Goal: Navigation & Orientation: Find specific page/section

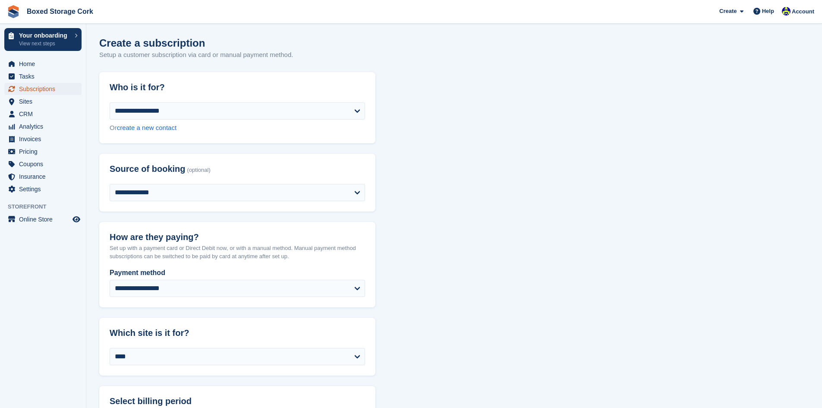
click at [44, 86] on span "Subscriptions" at bounding box center [45, 89] width 52 height 12
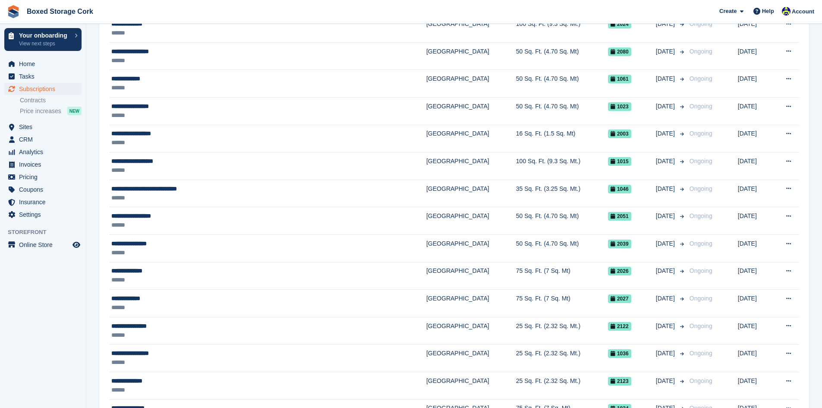
scroll to position [259, 0]
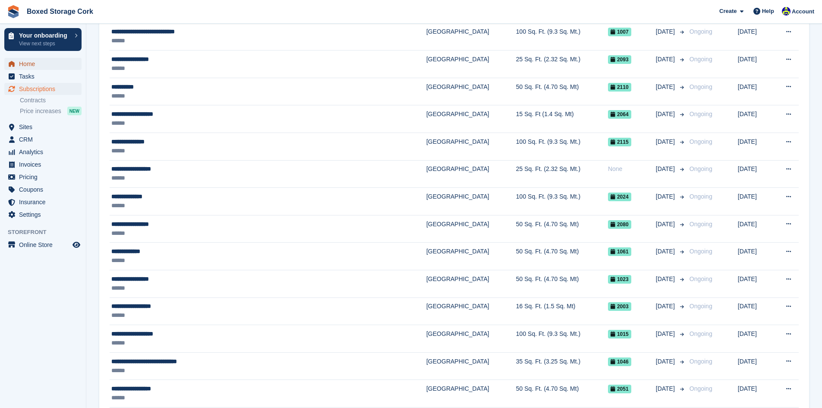
click at [34, 64] on span "Home" at bounding box center [45, 64] width 52 height 12
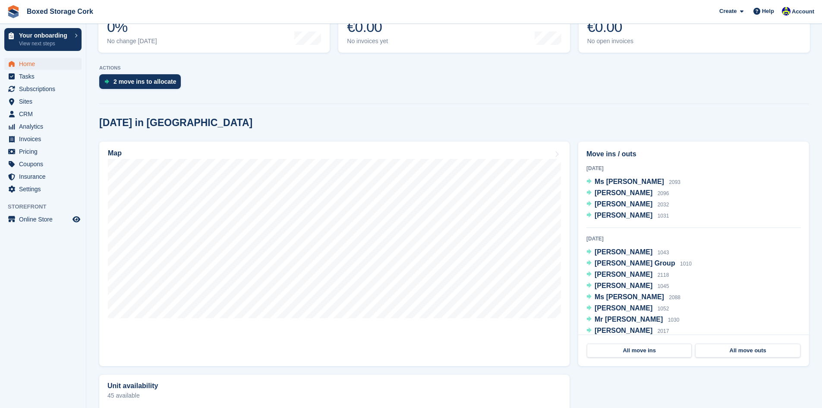
scroll to position [173, 0]
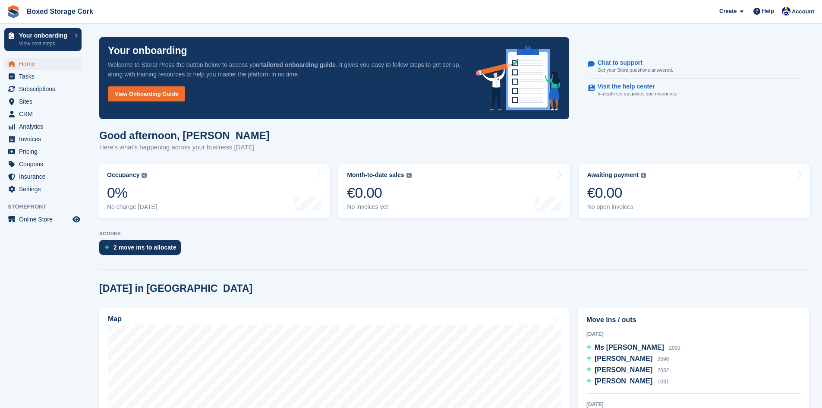
scroll to position [173, 0]
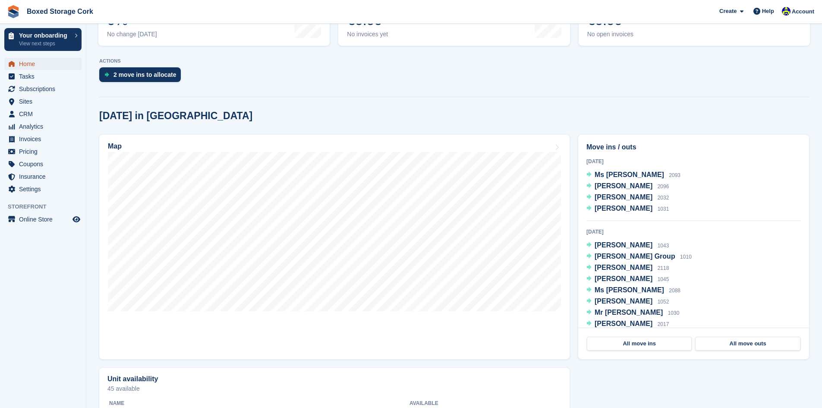
click at [30, 60] on span "Home" at bounding box center [45, 64] width 52 height 12
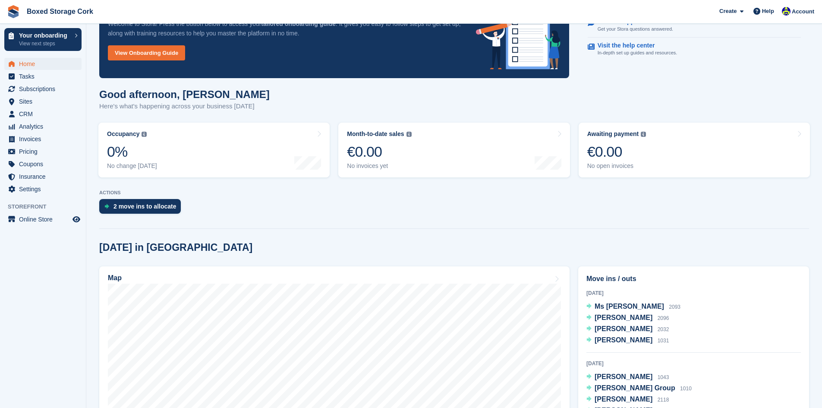
scroll to position [86, 0]
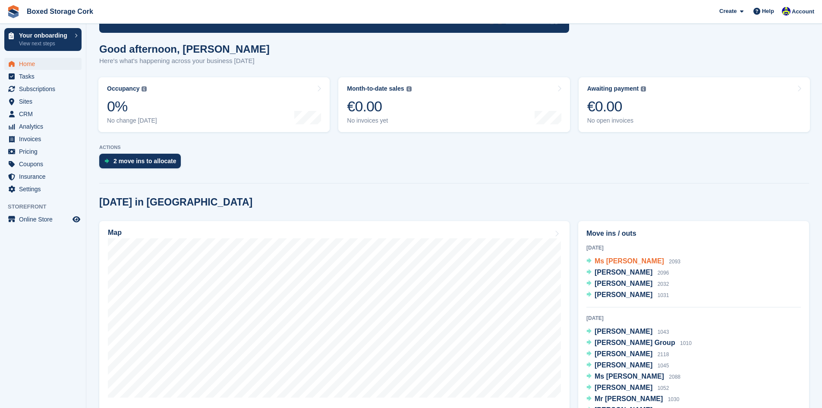
click at [614, 263] on span "Ms [PERSON_NAME]" at bounding box center [629, 260] width 69 height 7
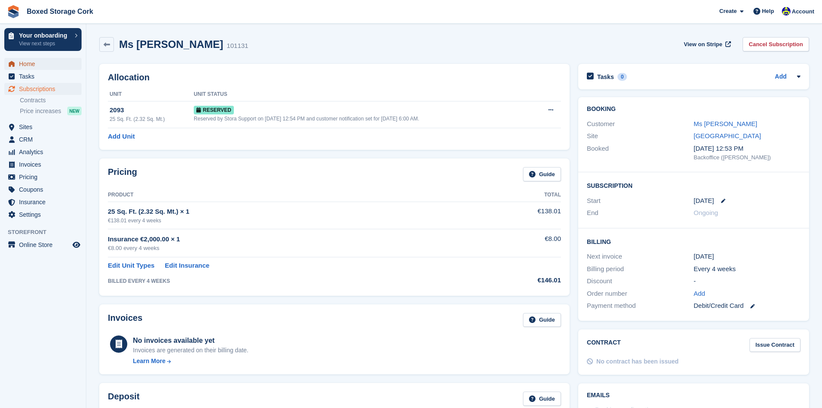
click at [28, 65] on span "Home" at bounding box center [45, 64] width 52 height 12
